Goal: Communication & Community: Participate in discussion

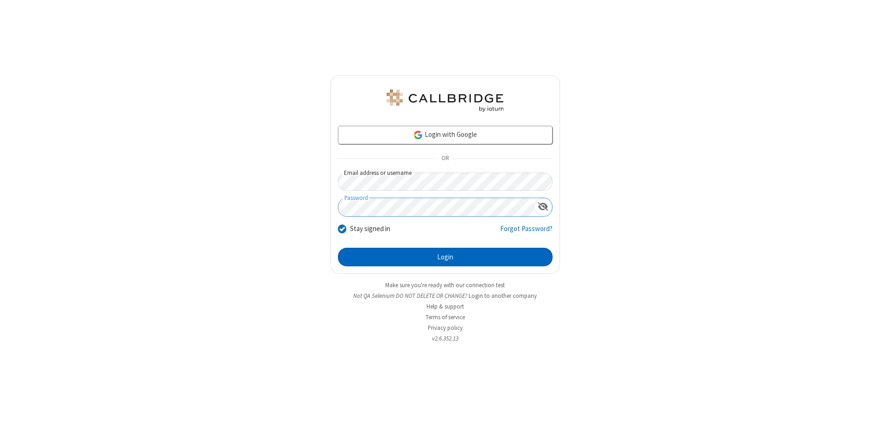
click at [445, 257] on button "Login" at bounding box center [445, 257] width 215 height 19
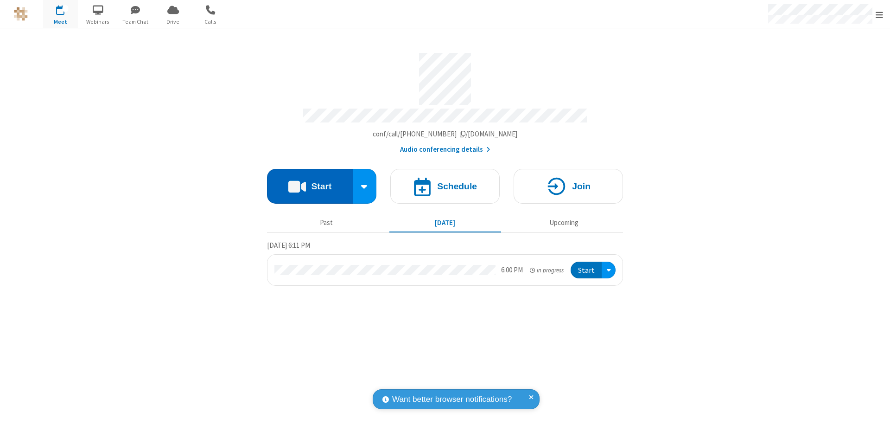
click at [310, 182] on button "Start" at bounding box center [310, 186] width 86 height 35
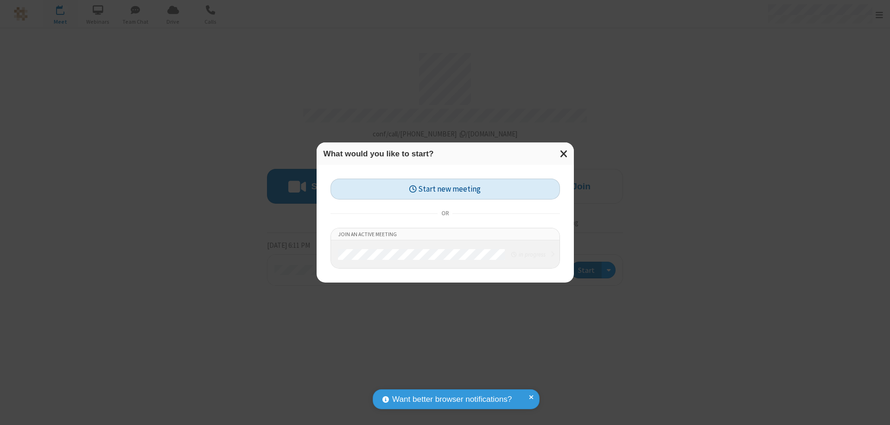
click at [445, 189] on button "Start new meeting" at bounding box center [444, 188] width 229 height 21
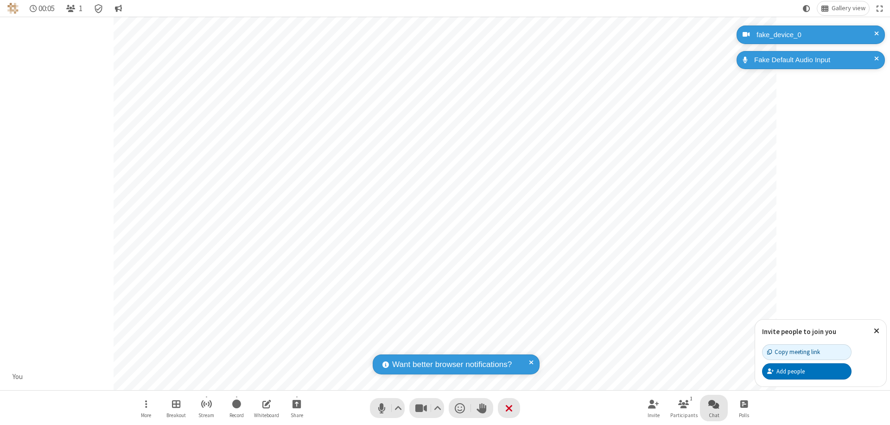
click at [714, 403] on span "Open chat" at bounding box center [713, 404] width 11 height 12
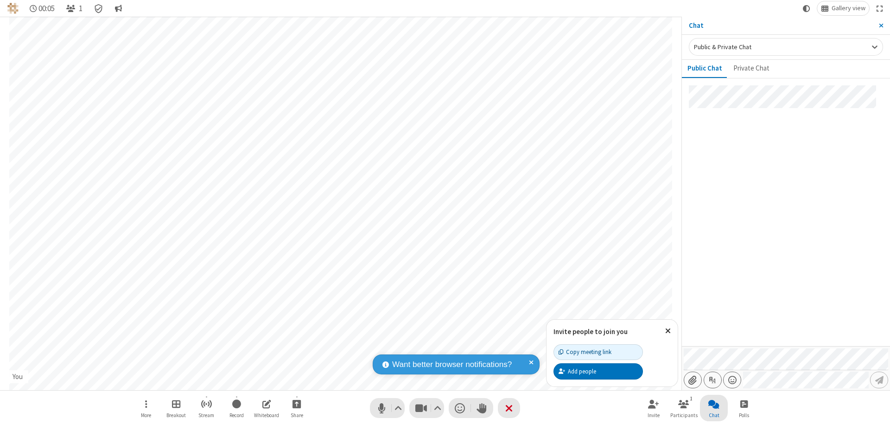
type input "C:\fakepath\doc_test.docx"
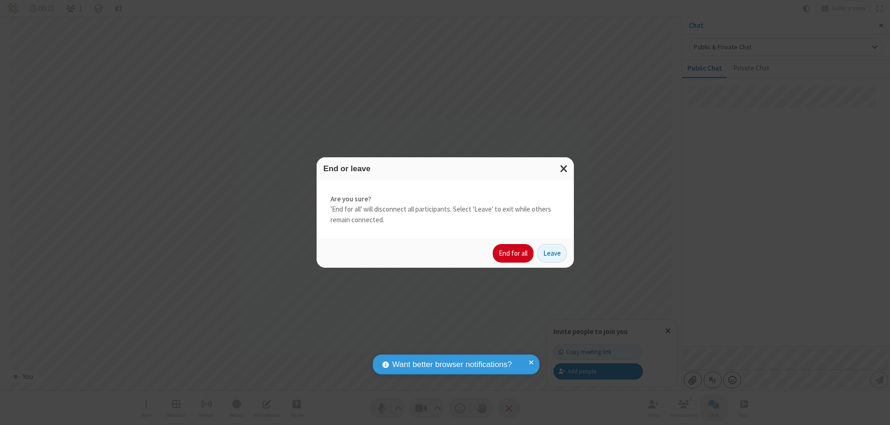
click at [514, 253] on button "End for all" at bounding box center [513, 253] width 41 height 19
